Goal: Ask a question: Seek information or help from site administrators or community

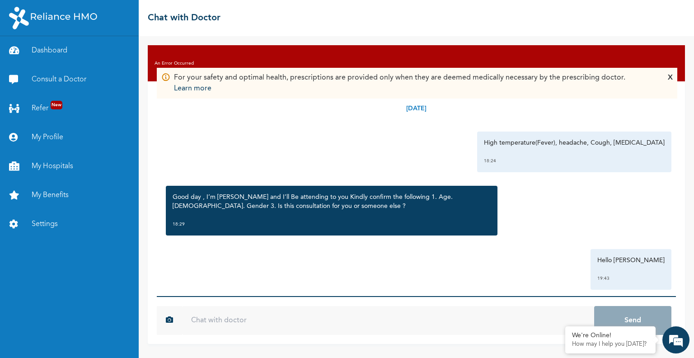
scroll to position [221, 0]
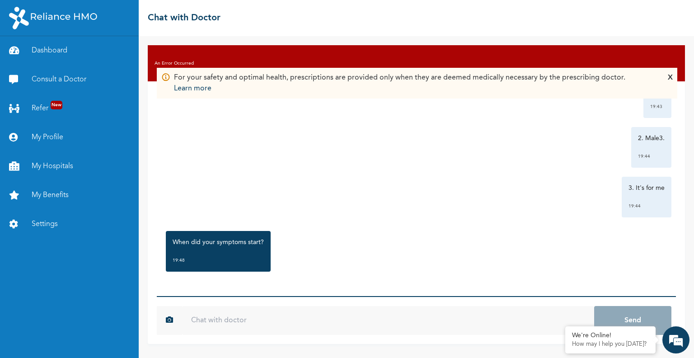
click at [205, 331] on input "text" at bounding box center [388, 320] width 412 height 29
type input "[DATE]"
click at [594, 306] on button "Send" at bounding box center [632, 320] width 77 height 29
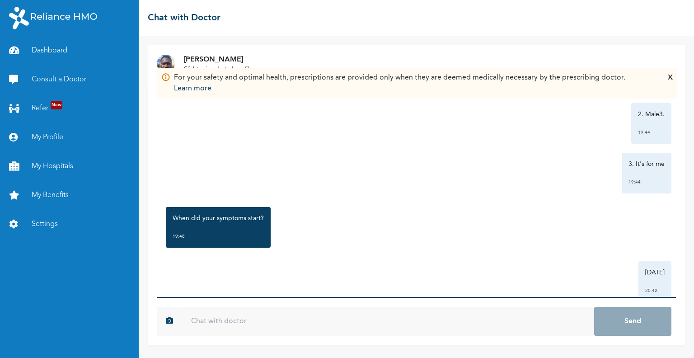
scroll to position [271, 0]
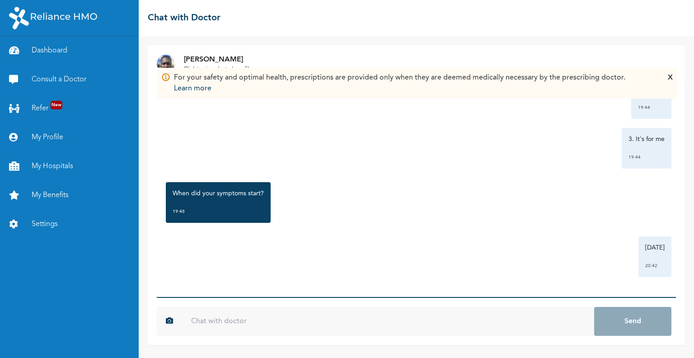
click at [213, 323] on input "text" at bounding box center [388, 321] width 412 height 29
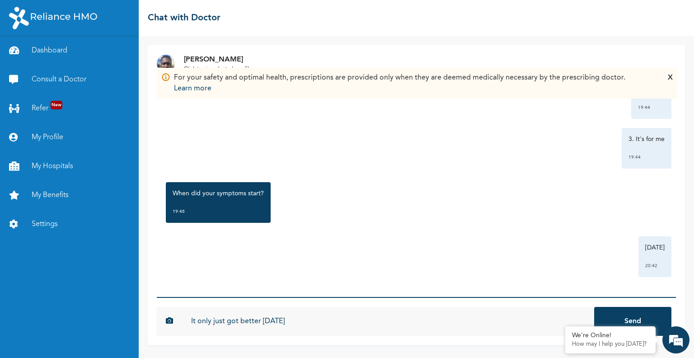
type input "It only just got better [DATE]"
click at [594, 307] on button "Send" at bounding box center [632, 321] width 77 height 29
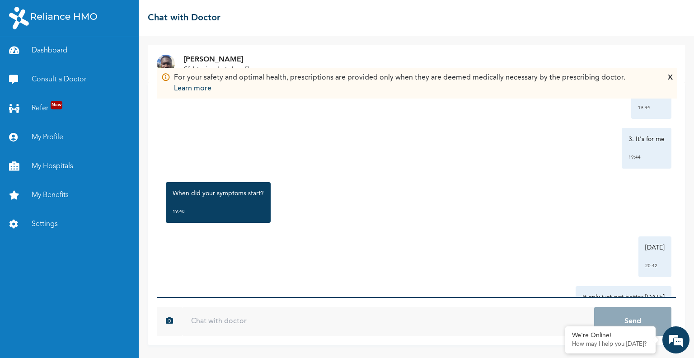
scroll to position [0, 0]
click at [213, 323] on input "The cattarh has" at bounding box center [388, 321] width 412 height 29
click at [217, 320] on input "The cattarh has" at bounding box center [388, 321] width 412 height 29
click at [221, 321] on input "The catarh has" at bounding box center [388, 321] width 412 height 29
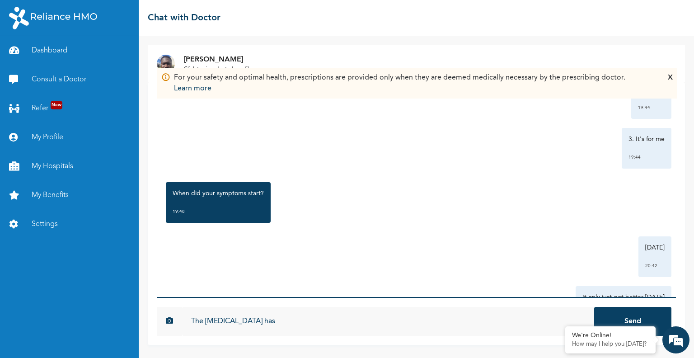
click at [250, 322] on input "The [MEDICAL_DATA] has" at bounding box center [388, 321] width 412 height 29
type input "The [MEDICAL_DATA] has been on and off and the headache was quite serious [DATE]"
click at [594, 307] on button "Send" at bounding box center [632, 321] width 77 height 29
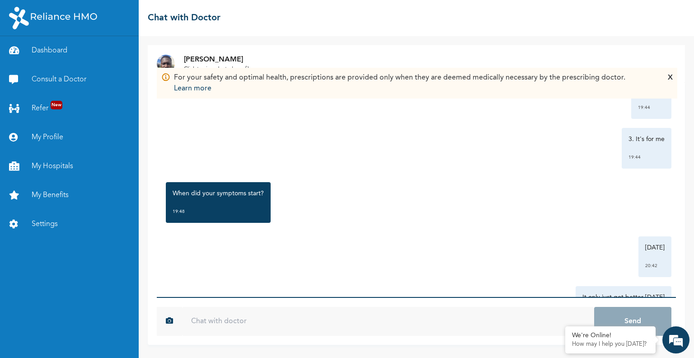
scroll to position [370, 0]
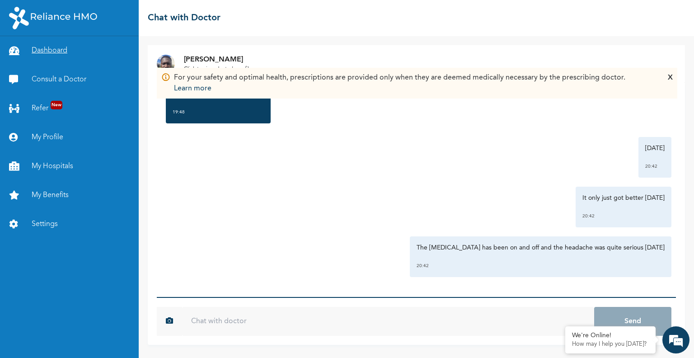
click at [63, 49] on link "Dashboard" at bounding box center [69, 50] width 139 height 29
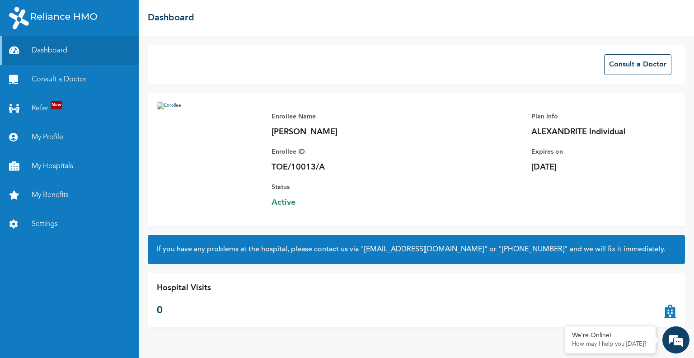
click at [70, 80] on link "Consult a Doctor" at bounding box center [69, 79] width 139 height 29
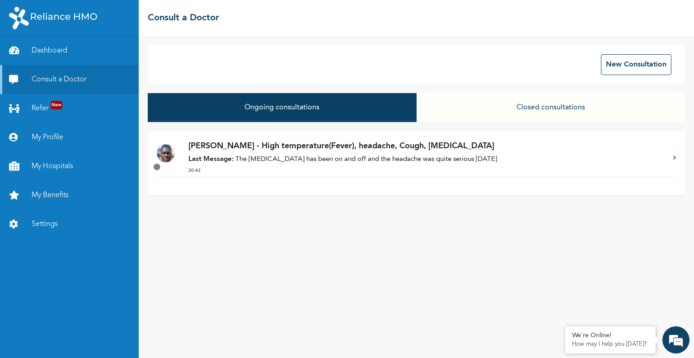
click at [306, 161] on p "Last Message: The [MEDICAL_DATA] has been on and off and the headache was quite…" at bounding box center [425, 159] width 475 height 10
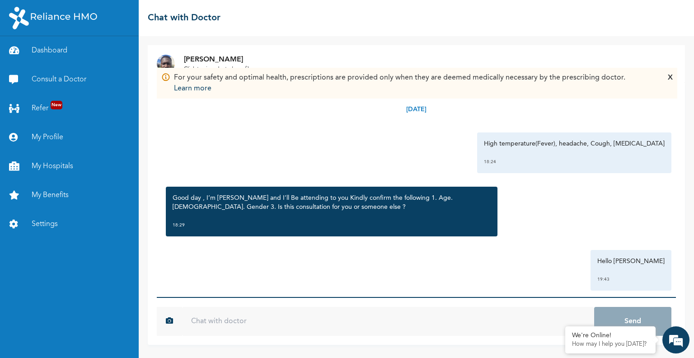
scroll to position [370, 0]
